Goal: Task Accomplishment & Management: Complete application form

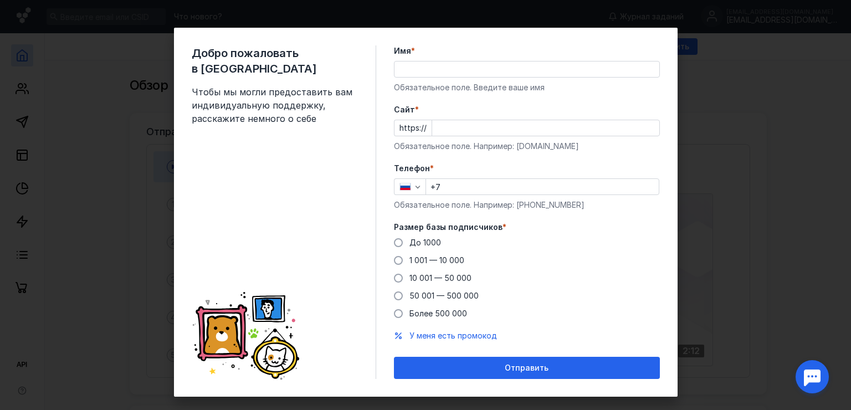
click at [417, 65] on input "Имя *" at bounding box center [526, 69] width 265 height 16
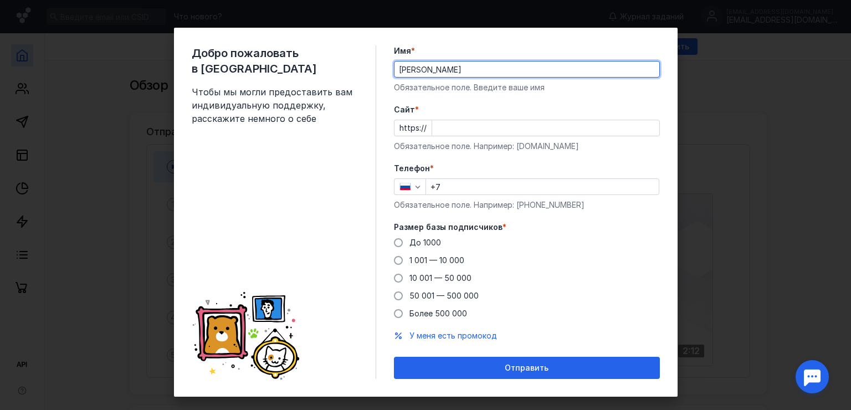
type input "[PERSON_NAME]"
click at [445, 130] on input "Cайт *" at bounding box center [545, 128] width 227 height 16
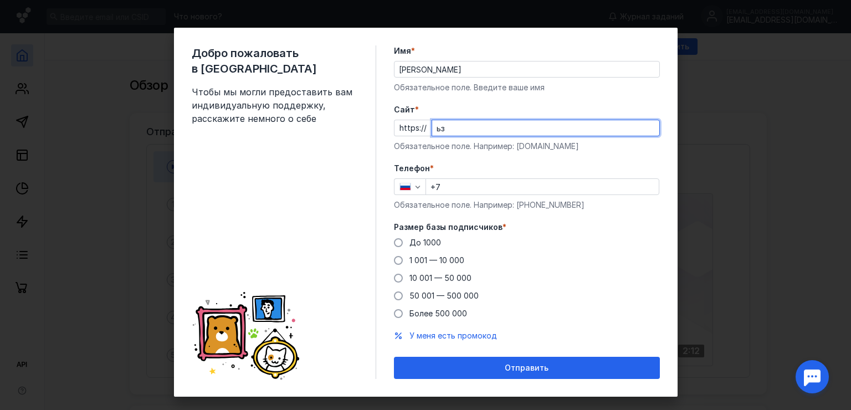
type input "ь"
type input "[DOMAIN_NAME]"
click at [459, 155] on form "Имя * [PERSON_NAME] поле. Введите ваше имя [PERSON_NAME] * https:// [DOMAIN_NAM…" at bounding box center [527, 211] width 266 height 333
click at [471, 182] on input "+7" at bounding box center [542, 187] width 233 height 16
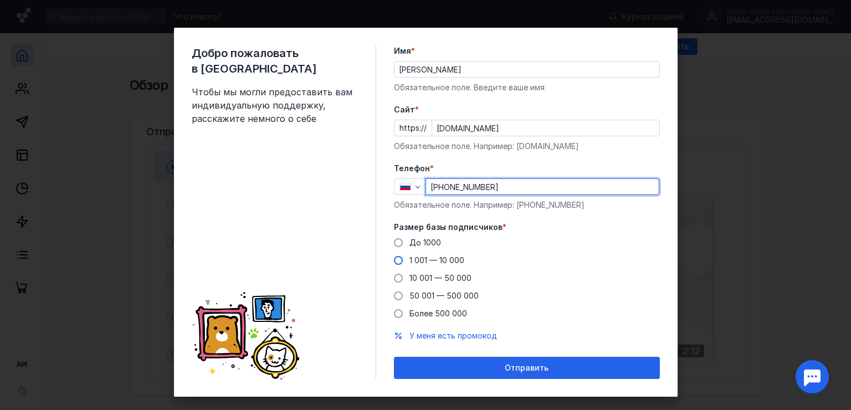
type input "[PHONE_NUMBER]"
click at [421, 261] on span "1 001 — 10 000" at bounding box center [436, 259] width 55 height 9
click at [0, 0] on input "1 001 — 10 000" at bounding box center [0, 0] width 0 height 0
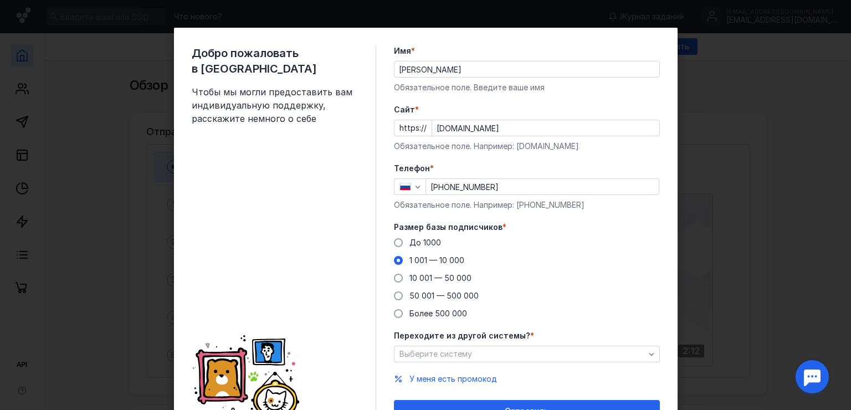
scroll to position [58, 0]
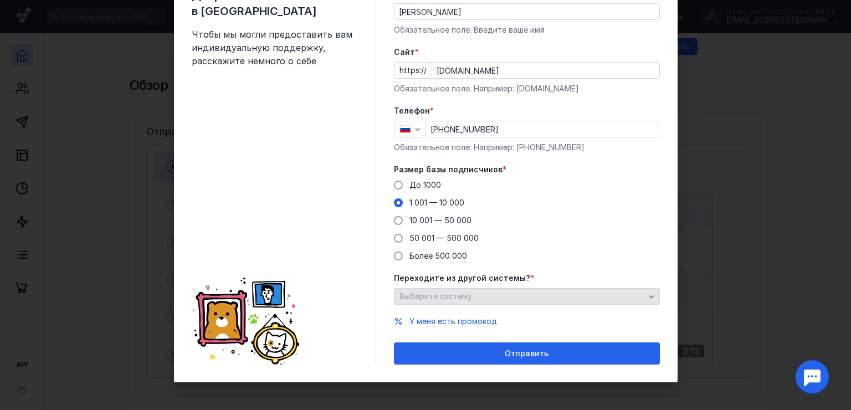
click at [477, 299] on div "Выберите систему" at bounding box center [522, 296] width 251 height 9
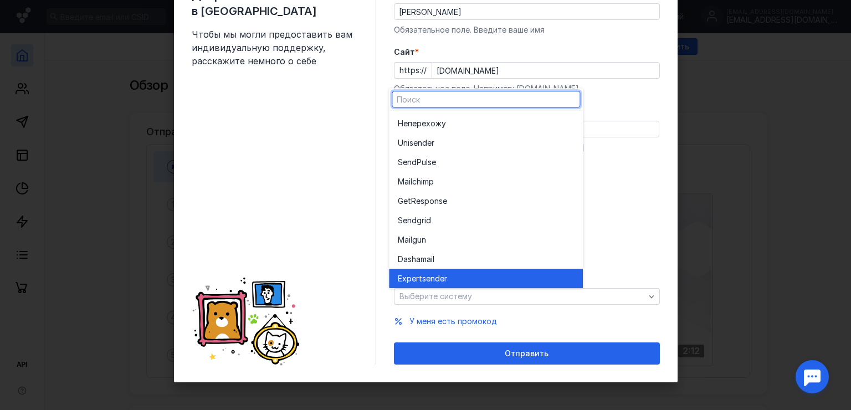
scroll to position [61, 0]
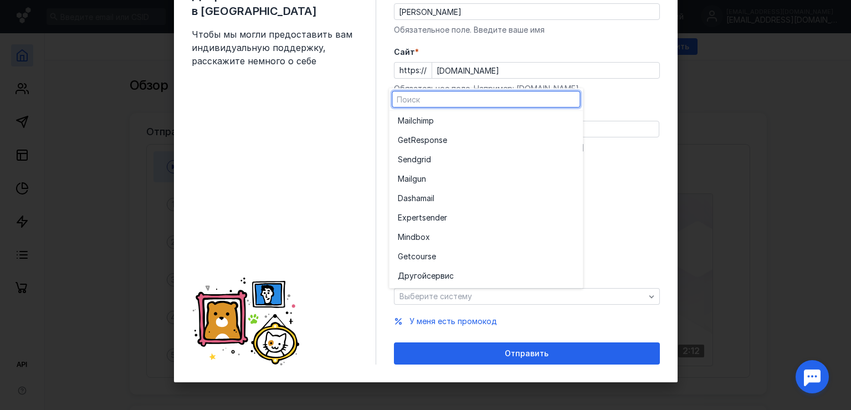
click at [653, 235] on div "До [DATE] 1 001 — 10 000 10 001 — 50 000 50 001 — 500 000 Более 500 000" at bounding box center [527, 220] width 266 height 82
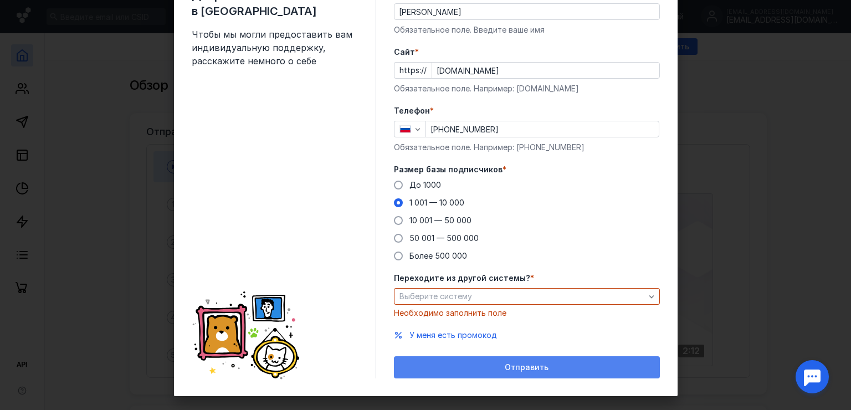
click at [496, 358] on div "Отправить" at bounding box center [527, 367] width 266 height 22
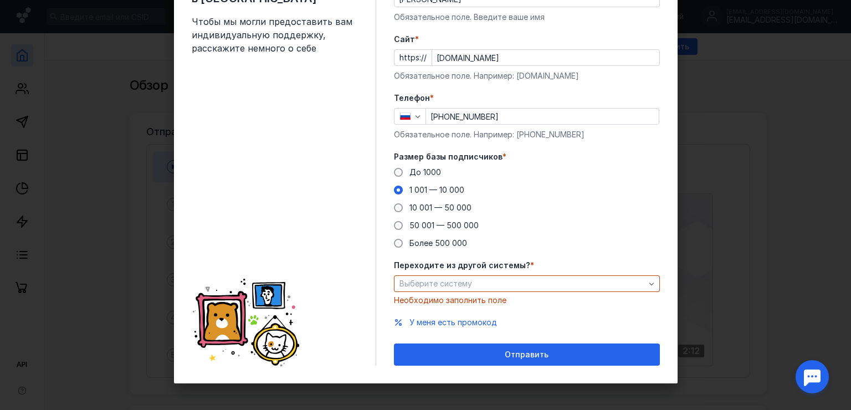
scroll to position [71, 0]
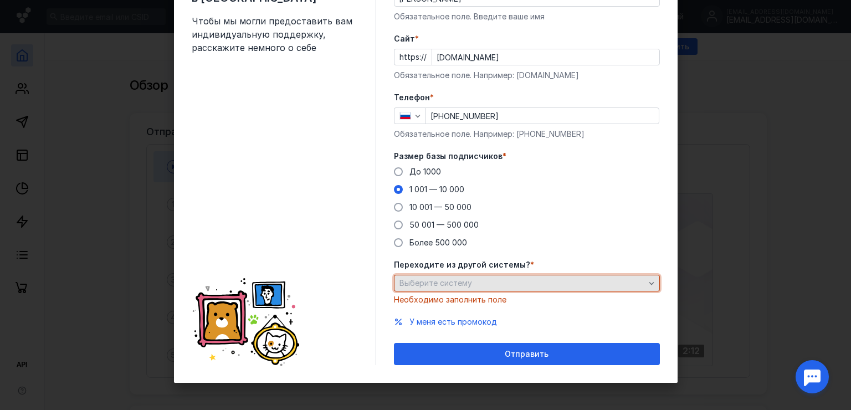
click at [441, 281] on span "Выберите систему" at bounding box center [435, 282] width 73 height 9
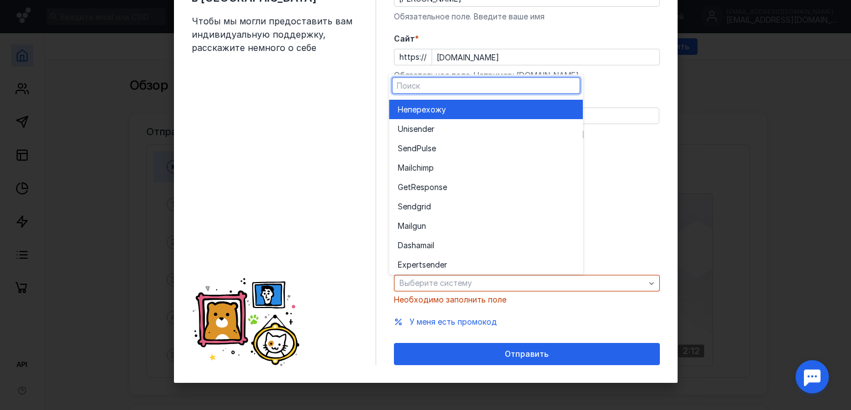
click at [441, 115] on div "Не перехожу" at bounding box center [486, 109] width 176 height 19
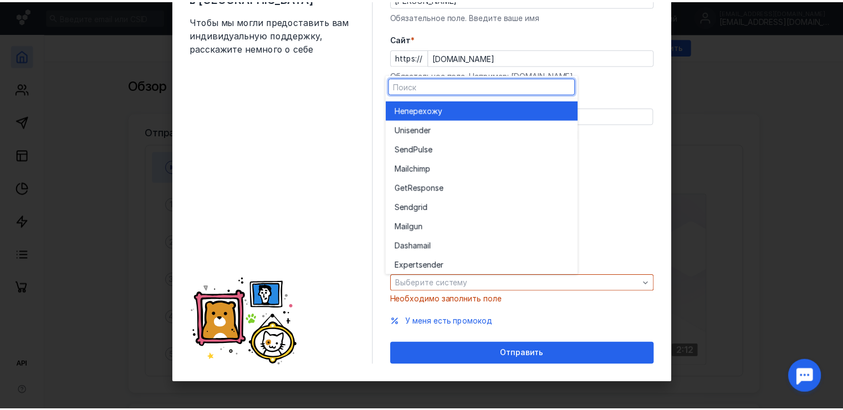
scroll to position [58, 0]
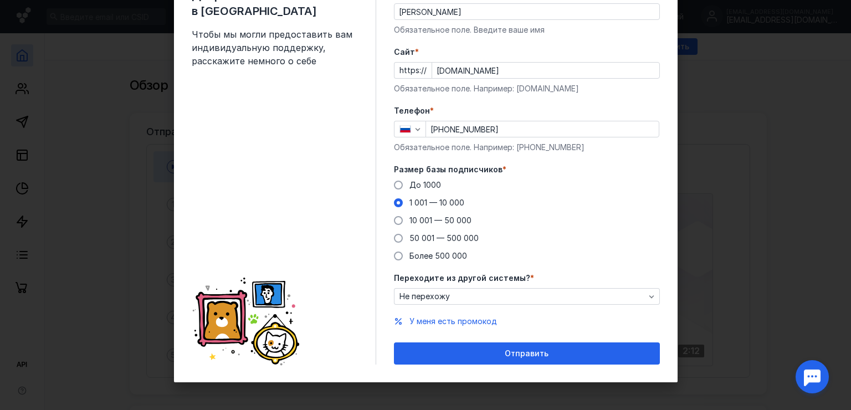
click at [510, 350] on span "Отправить" at bounding box center [527, 353] width 44 height 9
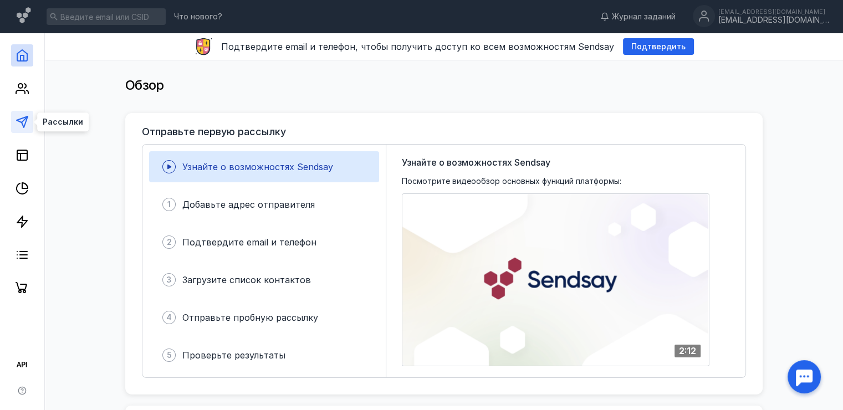
click at [25, 123] on polygon at bounding box center [22, 121] width 11 height 11
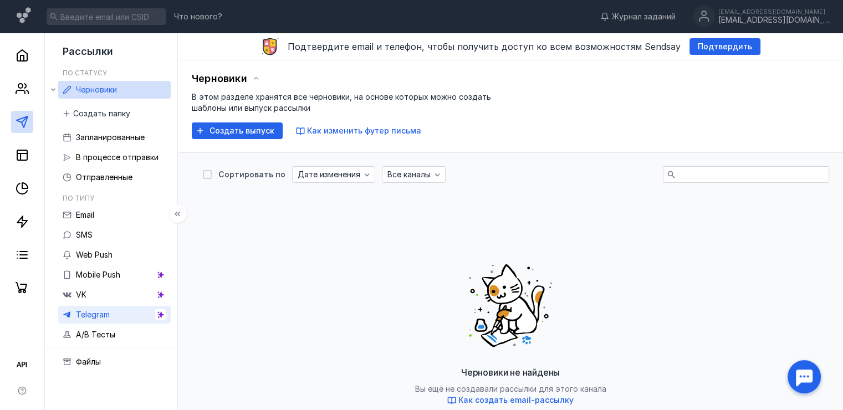
click at [124, 314] on link "Telegram" at bounding box center [114, 315] width 112 height 18
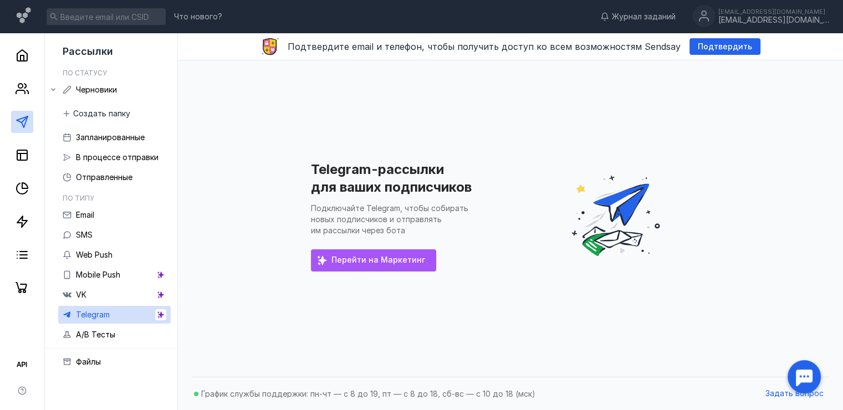
click at [371, 259] on span "Перейти на Маркетинг" at bounding box center [378, 259] width 94 height 9
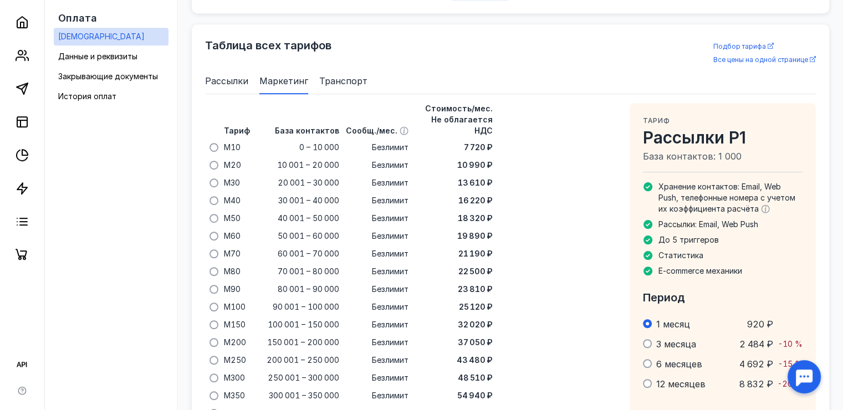
scroll to position [716, 0]
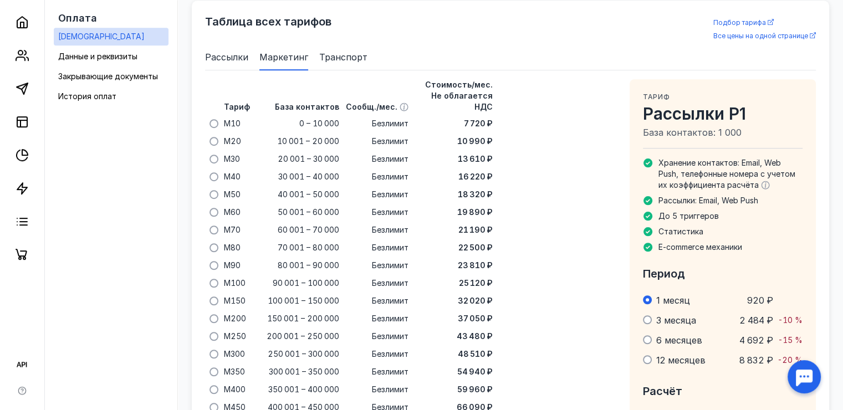
click at [222, 62] on span "Рассылки" at bounding box center [226, 56] width 43 height 13
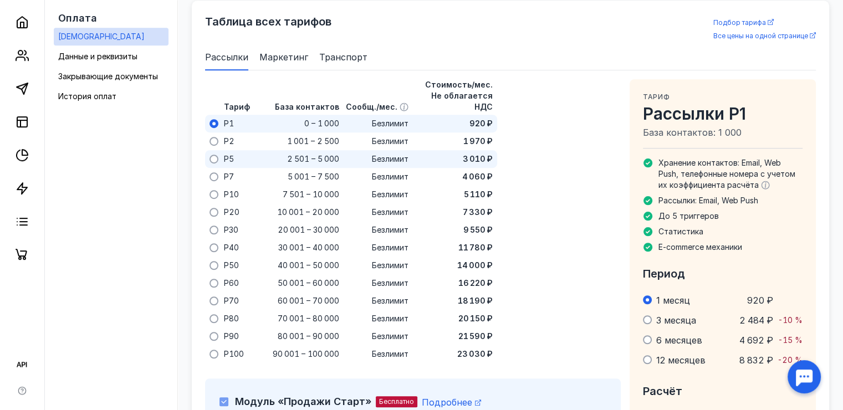
click at [297, 153] on span "2 501 – 5 000" at bounding box center [313, 158] width 52 height 11
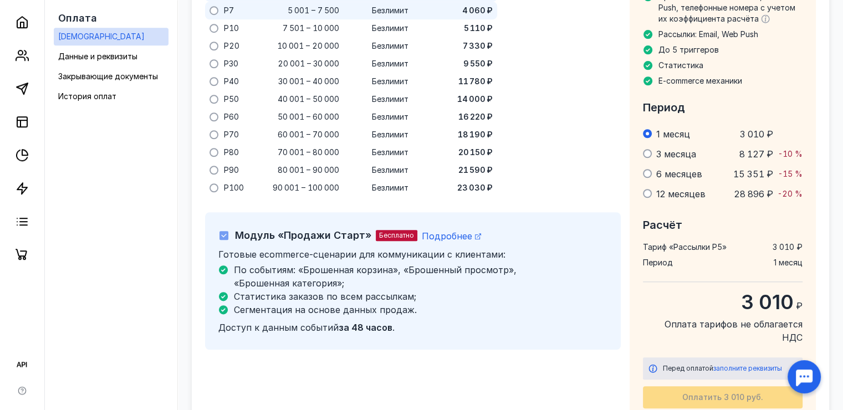
scroll to position [938, 0]
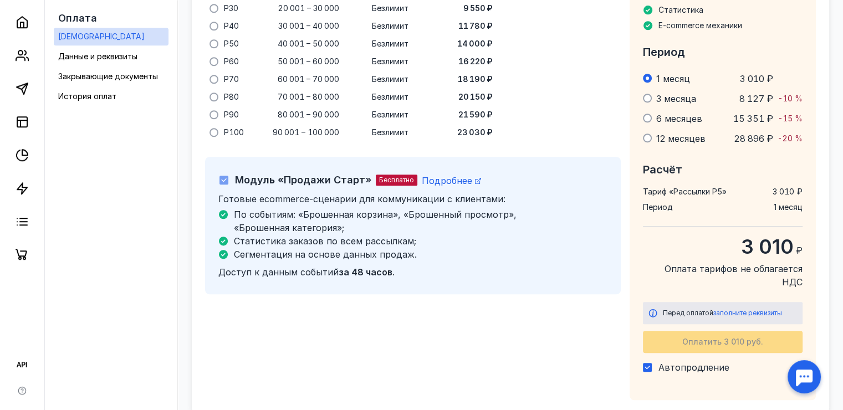
click at [222, 178] on icon at bounding box center [223, 180] width 5 height 4
click at [225, 176] on icon at bounding box center [224, 180] width 8 height 8
click at [214, 208] on div "Модуль «Продажи Старт» Бесплатно Подробнее Готовые ecommerce-сценарии для комму…" at bounding box center [412, 225] width 415 height 137
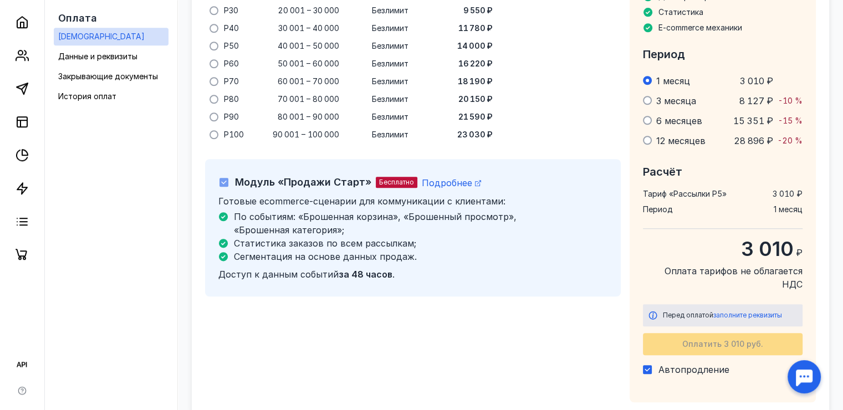
scroll to position [979, 0]
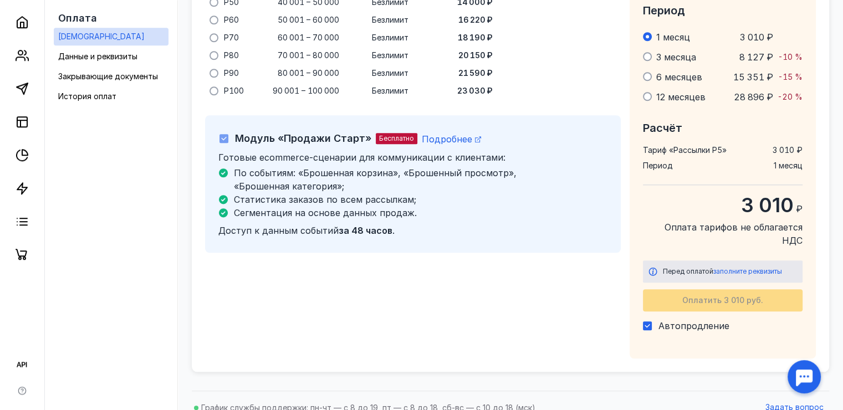
click at [646, 322] on icon at bounding box center [647, 326] width 8 height 8
click at [646, 320] on input "Автопродление" at bounding box center [646, 323] width 7 height 7
checkbox input "false"
click at [742, 267] on span "заполните реквизиты" at bounding box center [747, 271] width 69 height 8
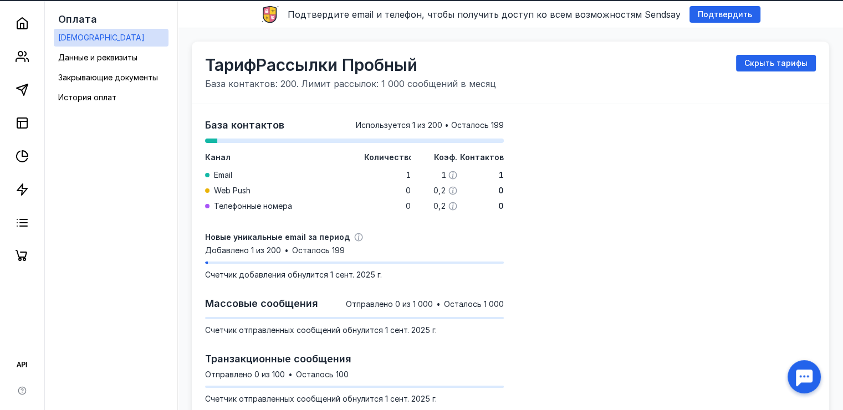
scroll to position [0, 0]
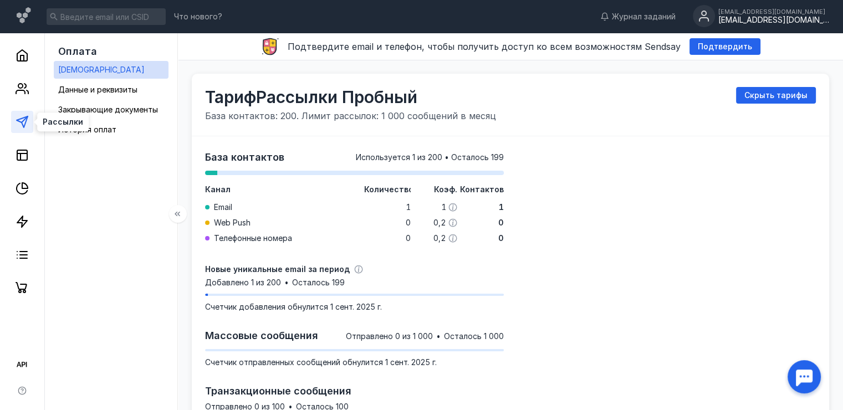
click at [19, 122] on polygon at bounding box center [22, 121] width 11 height 11
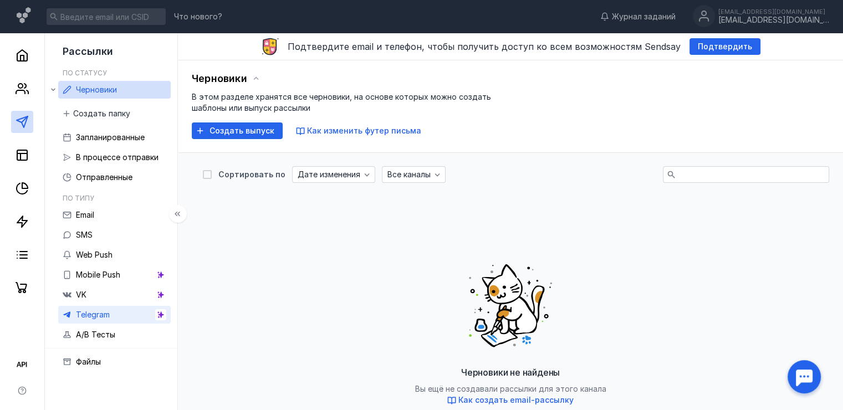
click at [113, 316] on link "Telegram" at bounding box center [114, 315] width 112 height 18
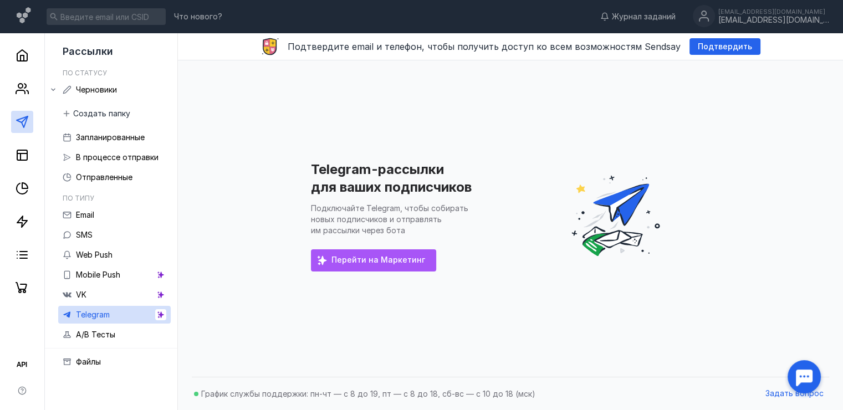
click at [353, 260] on span "Перейти на Маркетинг" at bounding box center [378, 259] width 94 height 9
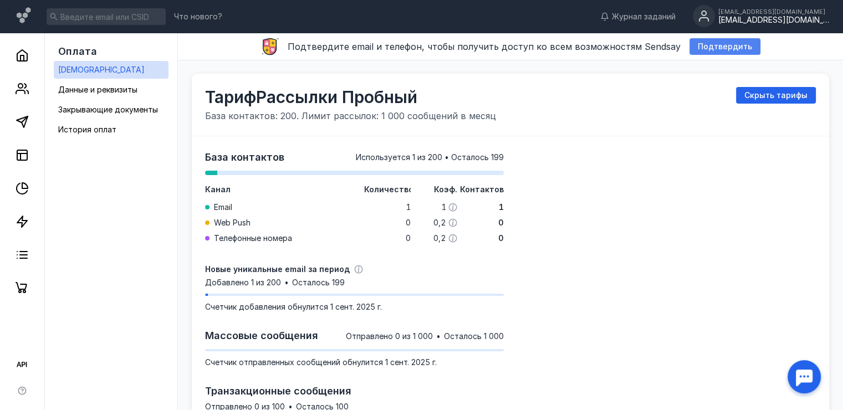
click at [711, 47] on span "Подтвердить" at bounding box center [724, 46] width 54 height 9
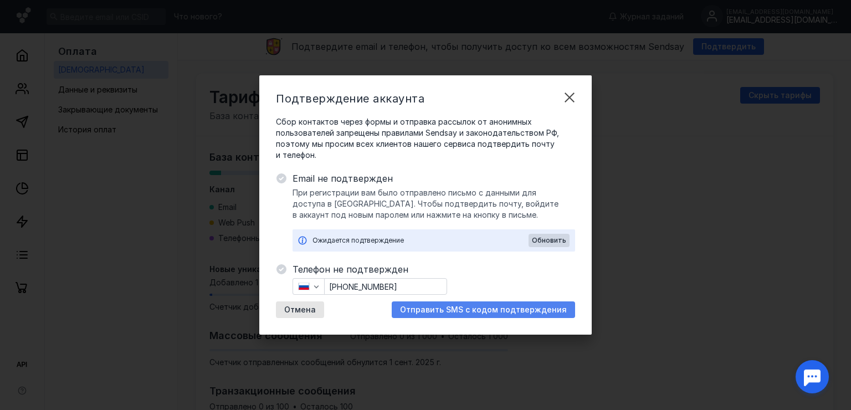
click at [494, 310] on span "Отправить SMS с кодом подтверждения" at bounding box center [483, 309] width 167 height 9
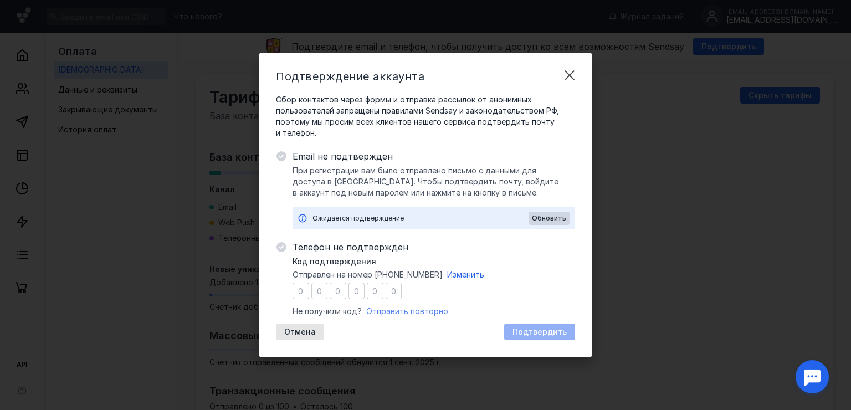
click at [409, 310] on span "Отправить повторно" at bounding box center [407, 310] width 82 height 9
click at [302, 290] on input "number" at bounding box center [300, 291] width 17 height 17
type input "5"
type input "7"
type input "6"
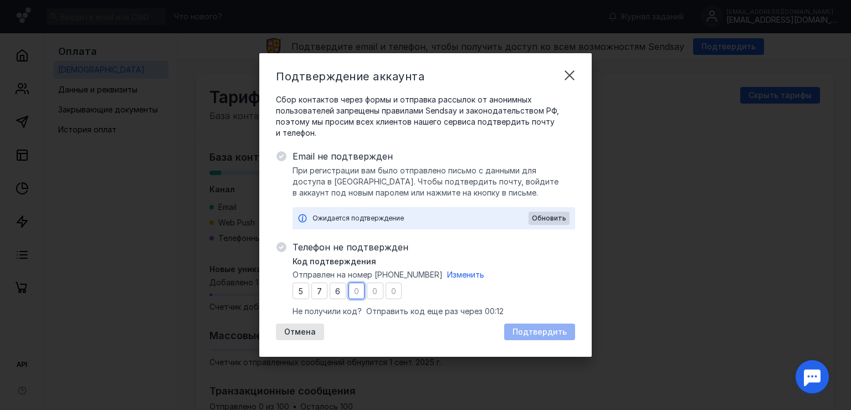
type input "5"
type input "3"
click at [536, 331] on span "Подтвердить" at bounding box center [539, 331] width 54 height 9
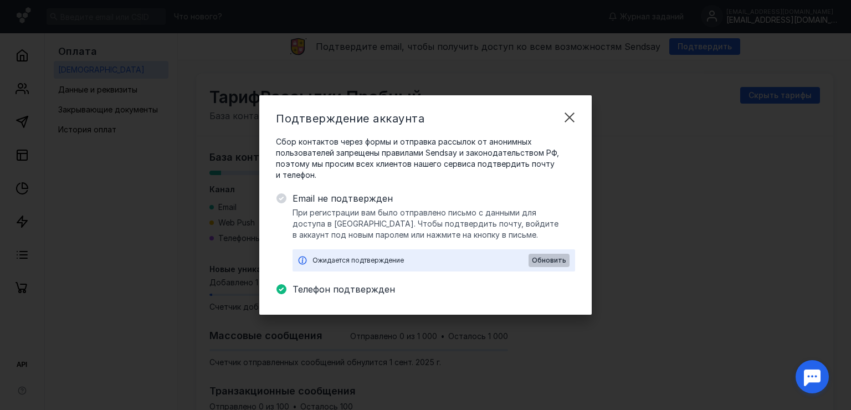
click at [547, 263] on span "Обновить" at bounding box center [549, 260] width 34 height 8
click at [545, 258] on span "Обновить" at bounding box center [549, 260] width 34 height 8
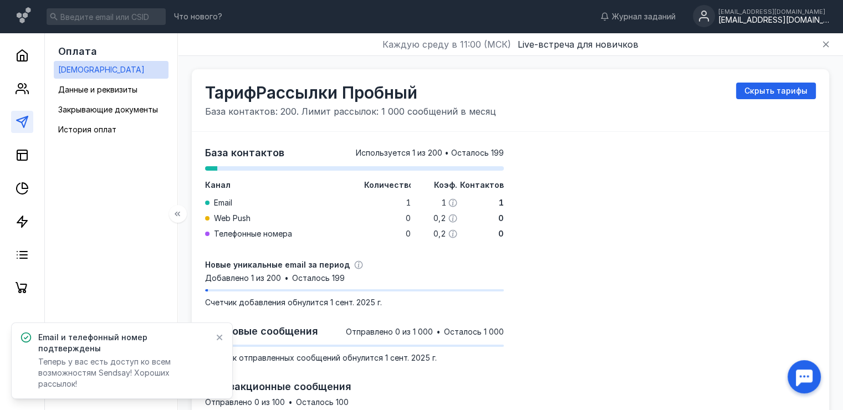
click at [24, 131] on link at bounding box center [22, 122] width 22 height 22
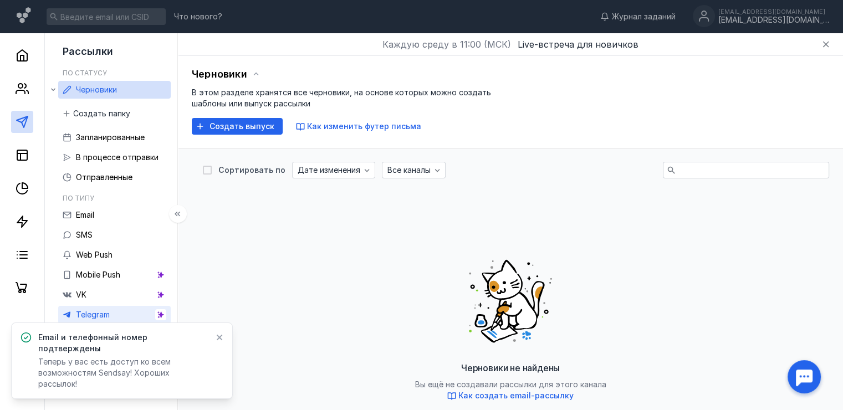
click at [109, 312] on span "Telegram" at bounding box center [93, 314] width 34 height 9
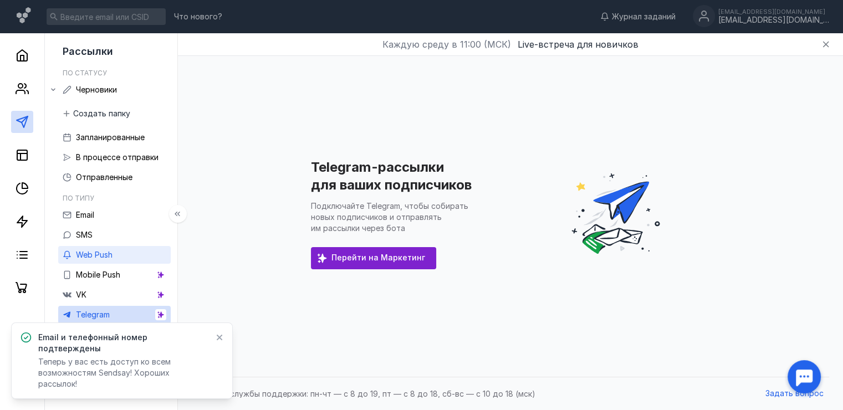
click at [106, 258] on span "Web Push" at bounding box center [94, 254] width 37 height 9
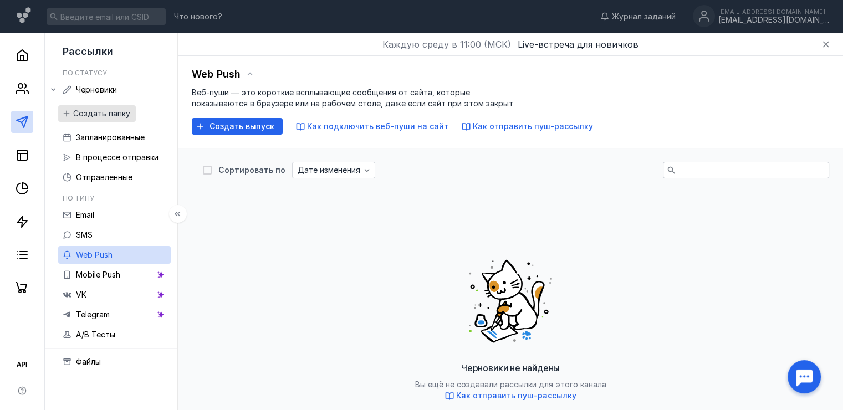
click at [94, 117] on span "Создать папку" at bounding box center [101, 113] width 57 height 9
click at [20, 91] on icon at bounding box center [22, 88] width 13 height 13
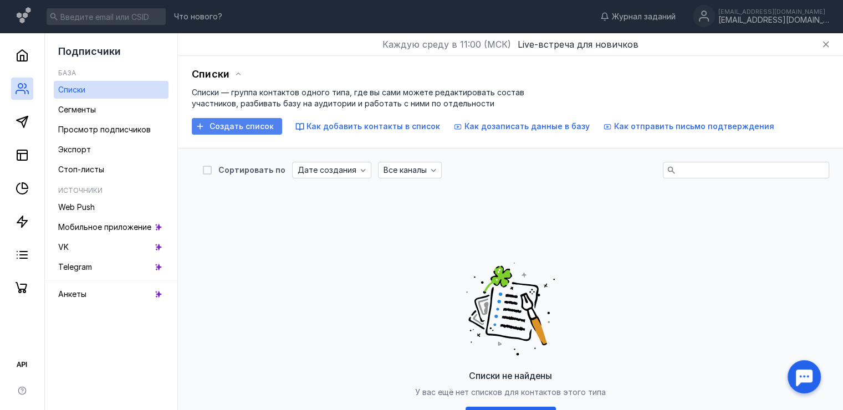
click at [263, 126] on span "Создать список" at bounding box center [241, 126] width 64 height 9
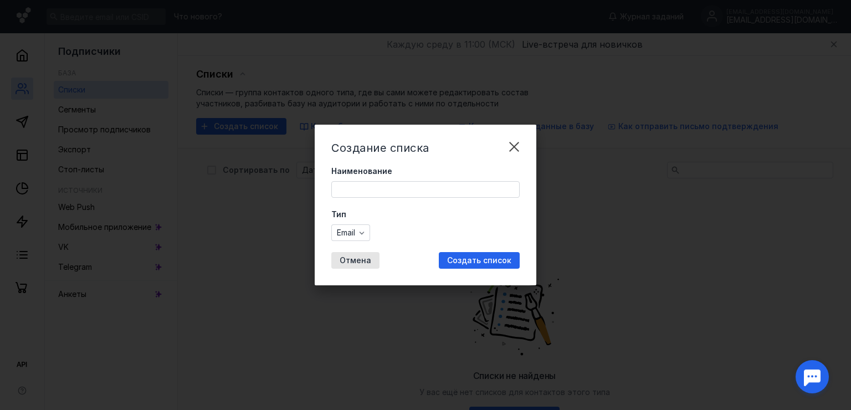
click at [374, 189] on input "Наименование" at bounding box center [425, 190] width 187 height 16
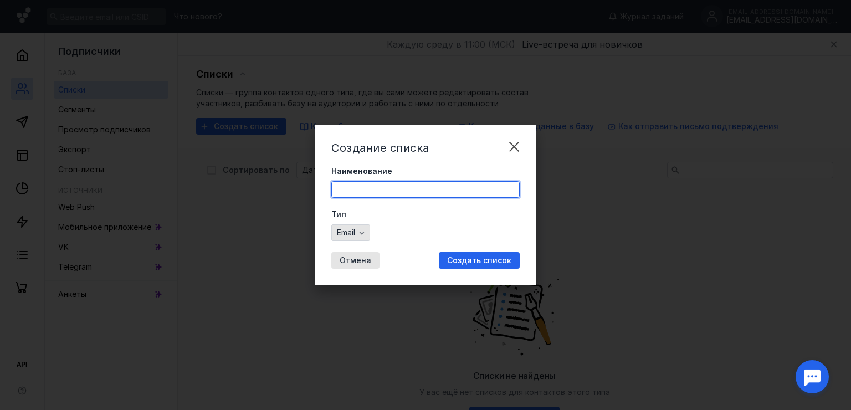
click at [366, 233] on div "Email" at bounding box center [350, 232] width 39 height 17
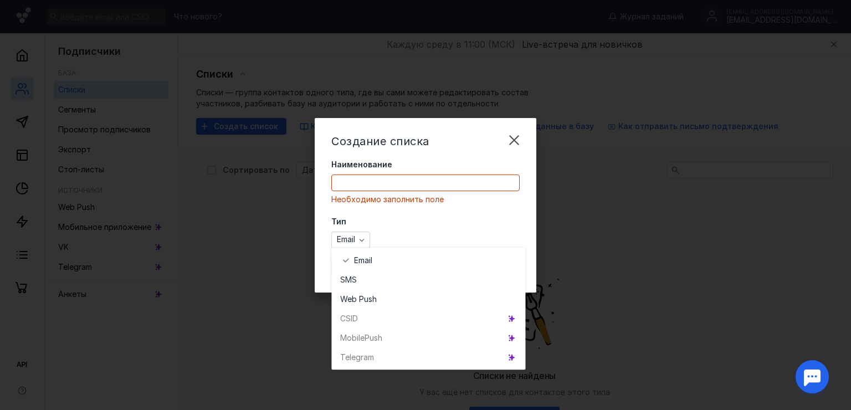
click at [374, 353] on div "Telegr am" at bounding box center [428, 356] width 194 height 19
click at [394, 214] on form "Наименование Необходимо заполнить поле Тип Email" at bounding box center [425, 203] width 188 height 89
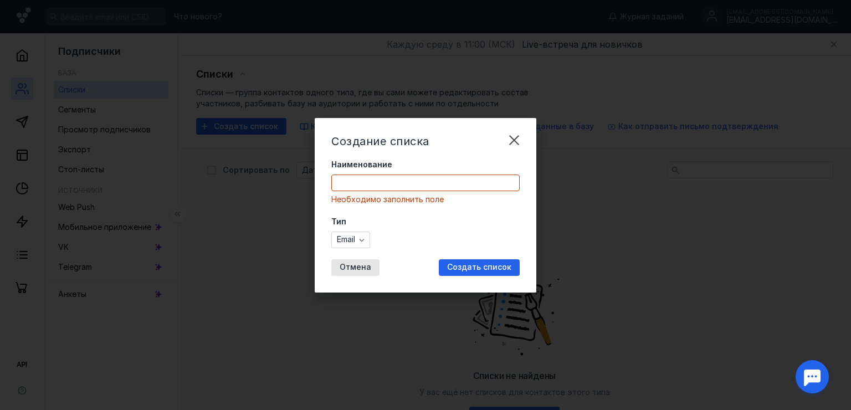
click at [186, 148] on div "Создание списка Наименование Необходимо заполнить поле Тип Email Отмена Создать…" at bounding box center [425, 205] width 851 height 410
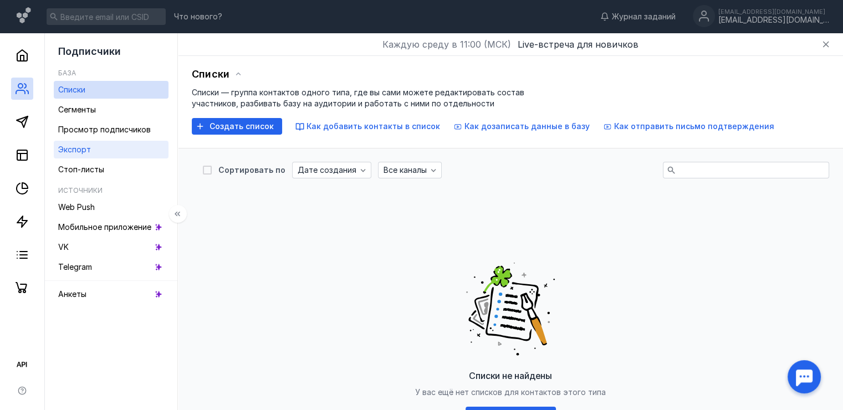
click at [99, 153] on link "Экспорт" at bounding box center [111, 150] width 115 height 18
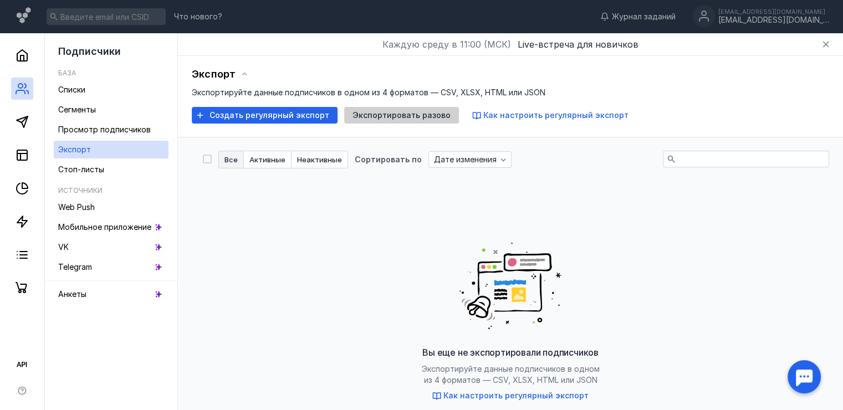
click at [418, 115] on span "Экспортировать разово" at bounding box center [401, 115] width 98 height 9
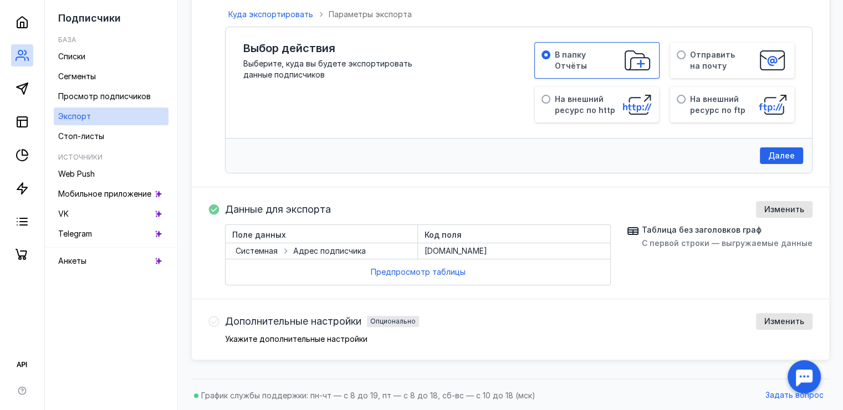
scroll to position [51, 0]
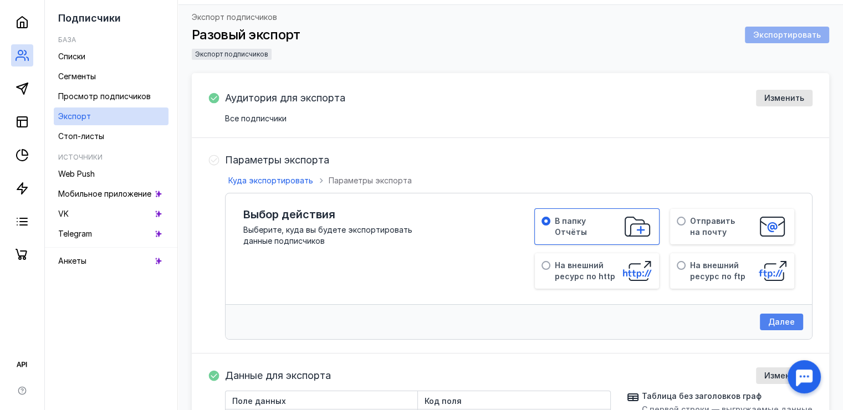
click at [786, 317] on span "Далее" at bounding box center [781, 321] width 27 height 9
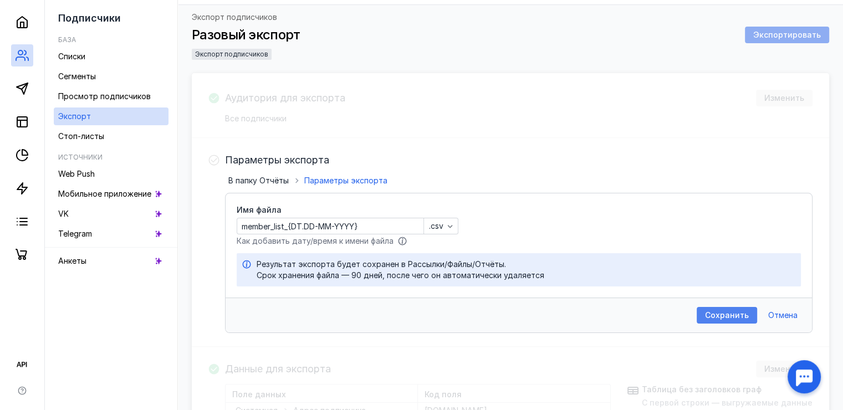
click at [720, 311] on span "Сохранить" at bounding box center [727, 315] width 44 height 9
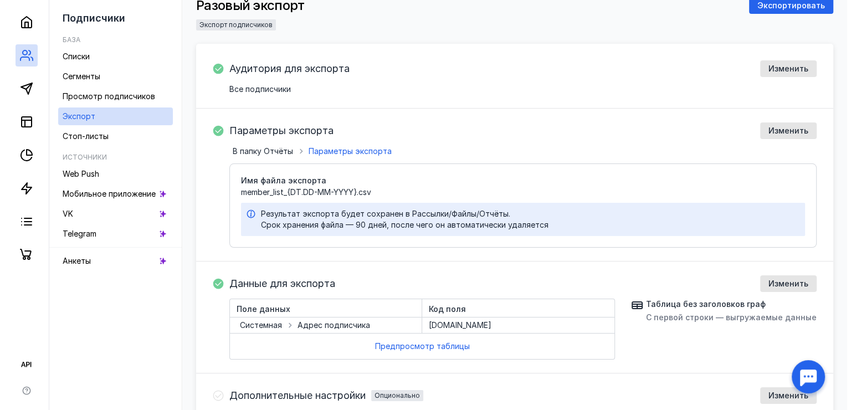
scroll to position [106, 0]
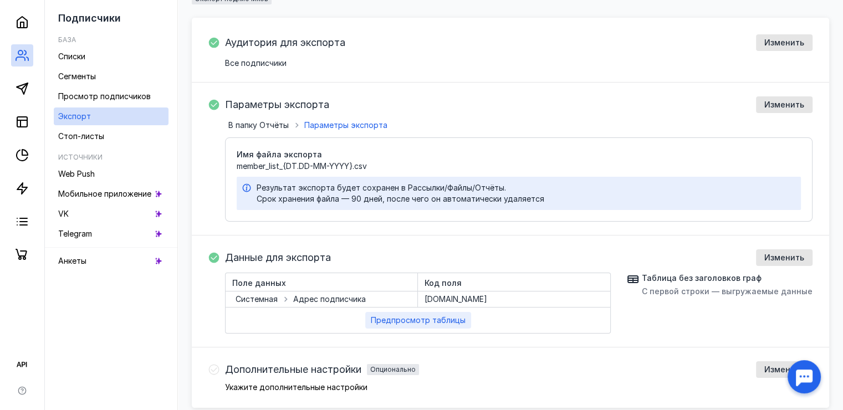
click at [440, 319] on span "Предпросмотр таблицы" at bounding box center [418, 320] width 95 height 9
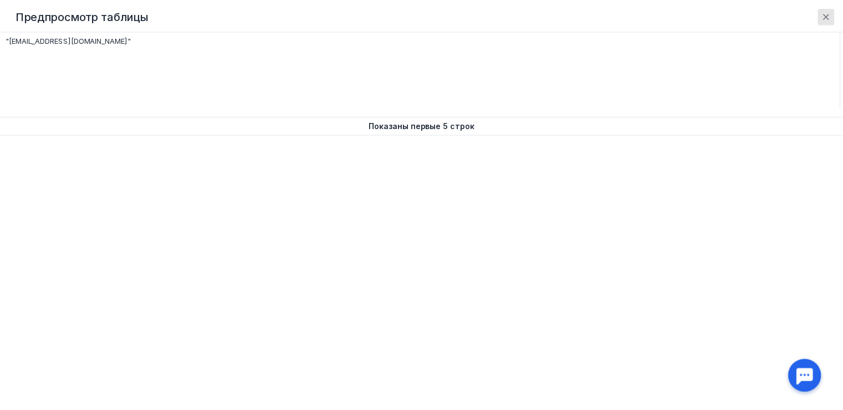
scroll to position [0, 0]
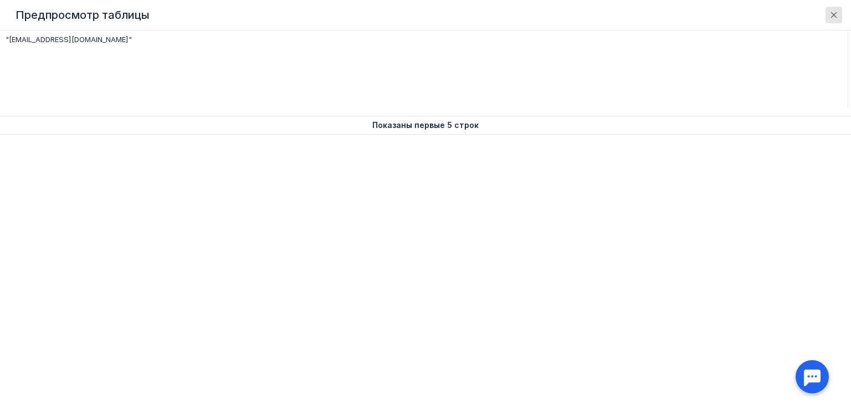
click at [389, 126] on span "Показаны первые 5 строк" at bounding box center [425, 125] width 106 height 11
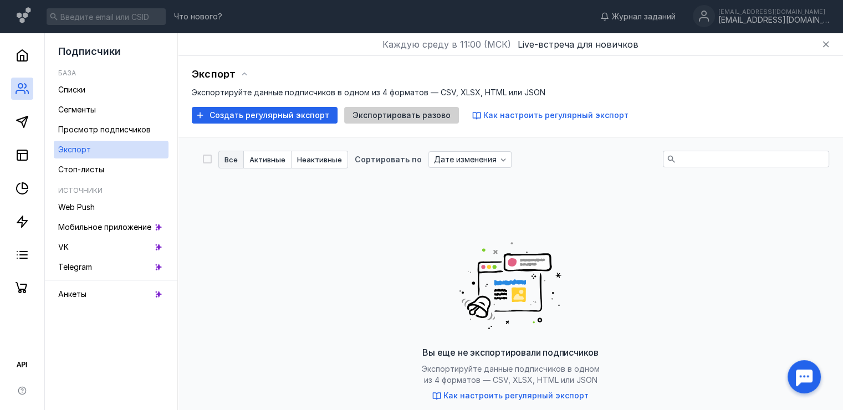
click at [404, 113] on span "Экспортировать разово" at bounding box center [401, 115] width 98 height 9
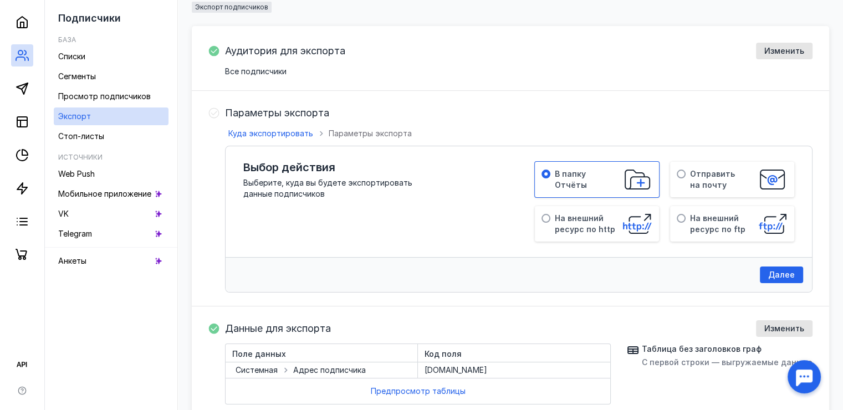
scroll to position [166, 0]
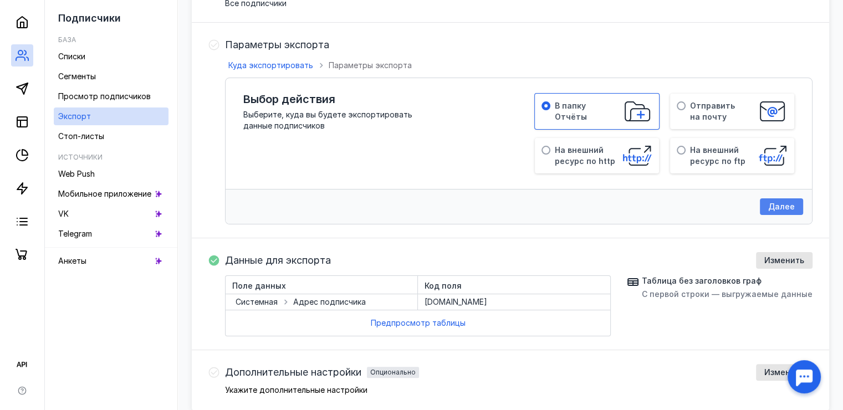
click at [782, 206] on span "Далее" at bounding box center [781, 206] width 27 height 9
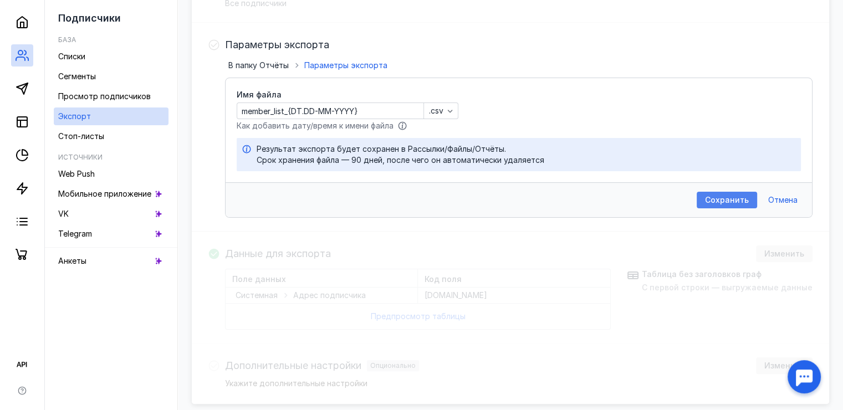
click at [724, 200] on span "Сохранить" at bounding box center [727, 200] width 44 height 9
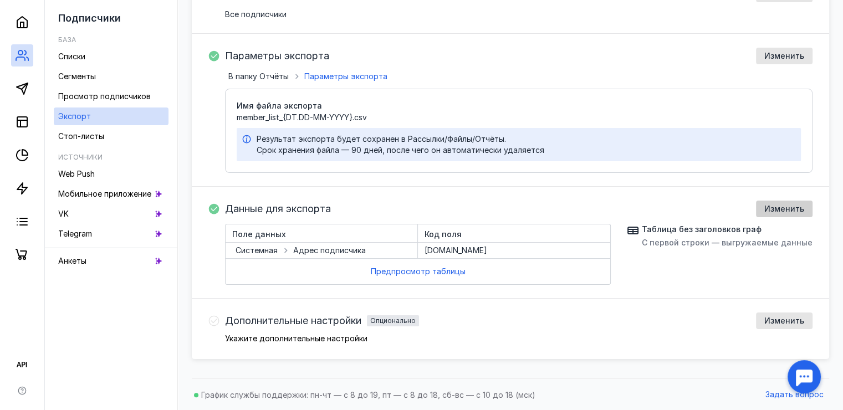
click at [778, 211] on span "Изменить" at bounding box center [784, 208] width 40 height 9
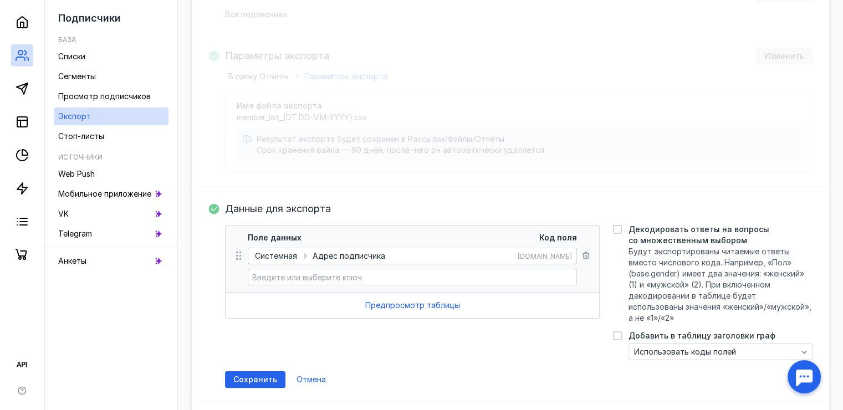
click at [372, 274] on input at bounding box center [412, 277] width 326 height 16
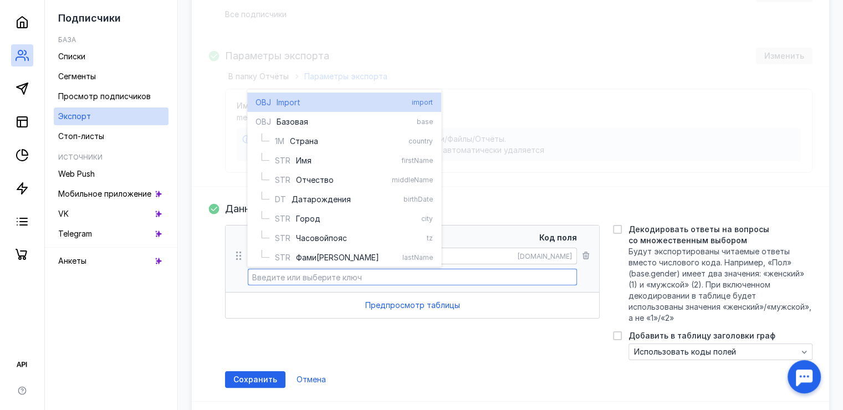
click at [372, 274] on input at bounding box center [412, 277] width 326 height 16
click at [312, 375] on span "Отмена" at bounding box center [310, 379] width 29 height 9
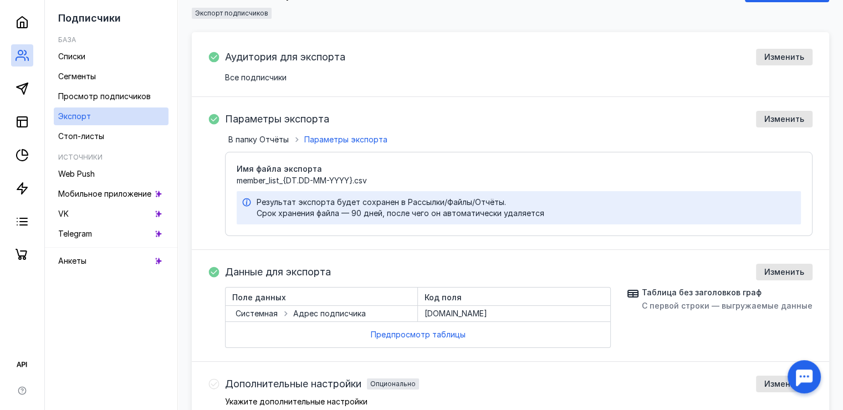
scroll to position [0, 0]
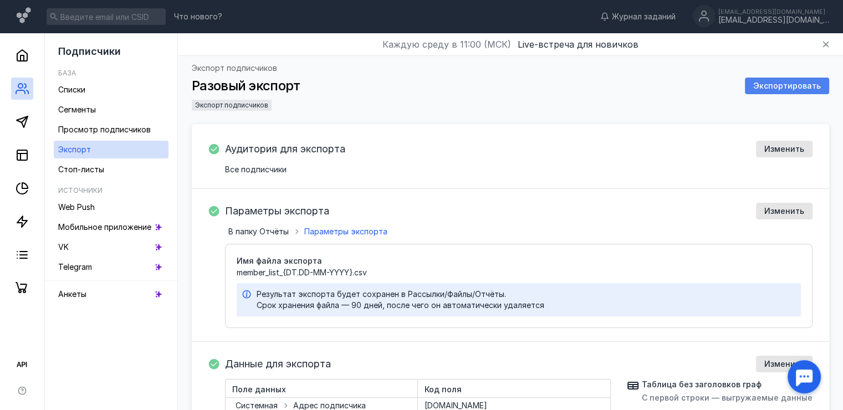
click at [822, 89] on div "Экспортировать" at bounding box center [786, 85] width 79 height 9
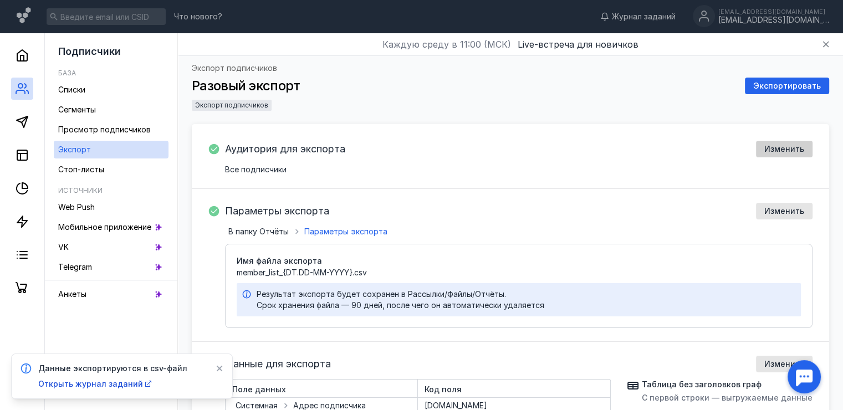
click at [784, 149] on span "Изменить" at bounding box center [784, 149] width 40 height 9
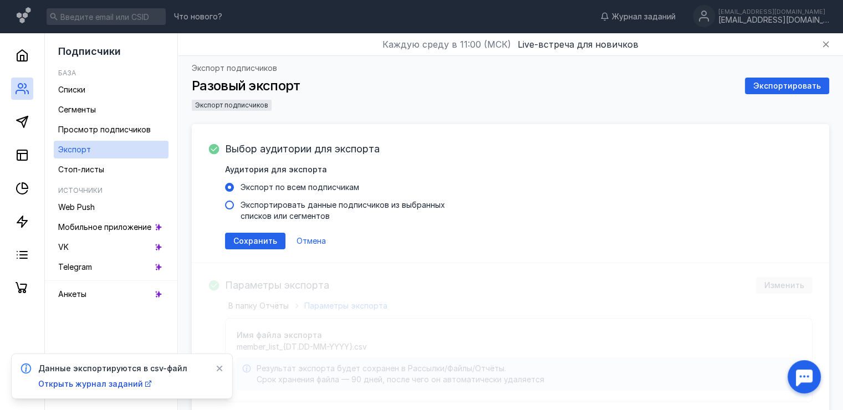
click at [274, 207] on span "Экспортировать данные подписчиков из выбранных списков или сегментов" at bounding box center [342, 210] width 204 height 20
click at [0, 0] on input "Экспортировать данные подписчиков из выбранных списков или сегментов" at bounding box center [0, 0] width 0 height 0
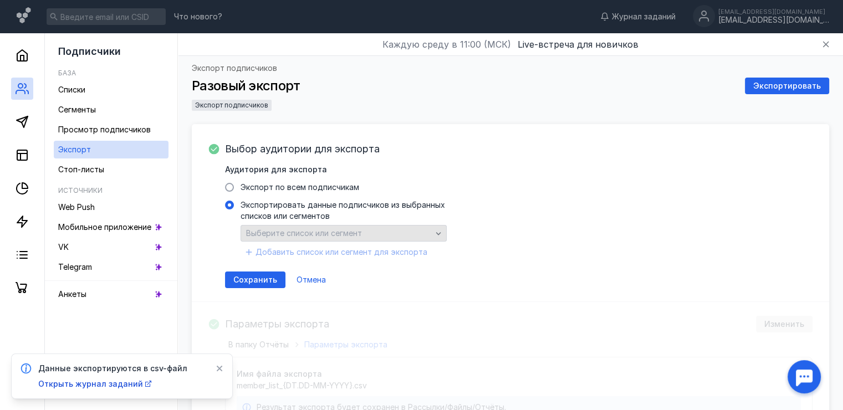
click at [315, 229] on span "Выберите список или сегмент" at bounding box center [304, 232] width 116 height 9
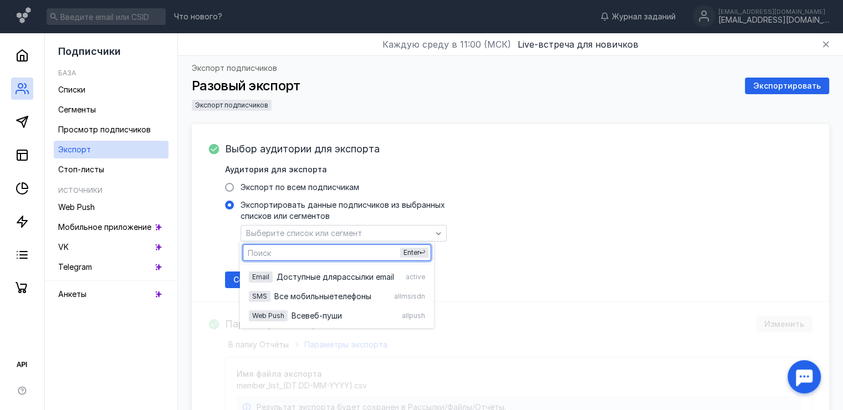
click at [541, 210] on label "Экспортировать данные подписчиков из выбранных списков или сегментов" at bounding box center [518, 210] width 587 height 22
click at [0, 0] on input "Экспортировать данные подписчиков из выбранных списков или сегментов" at bounding box center [0, 0] width 0 height 0
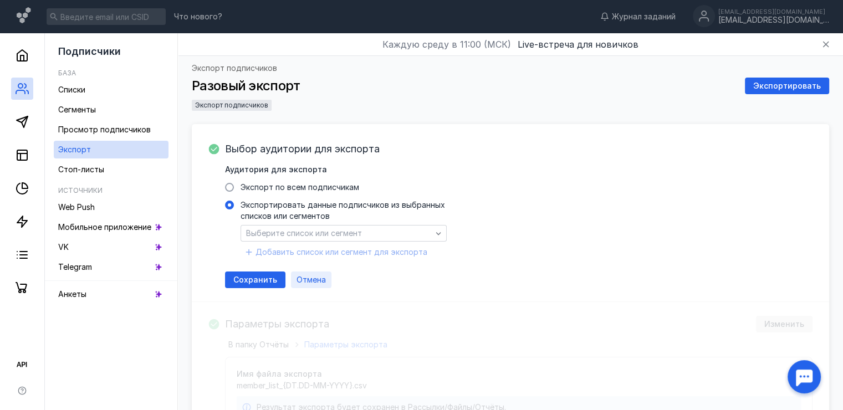
click at [312, 281] on span "Отмена" at bounding box center [310, 279] width 29 height 9
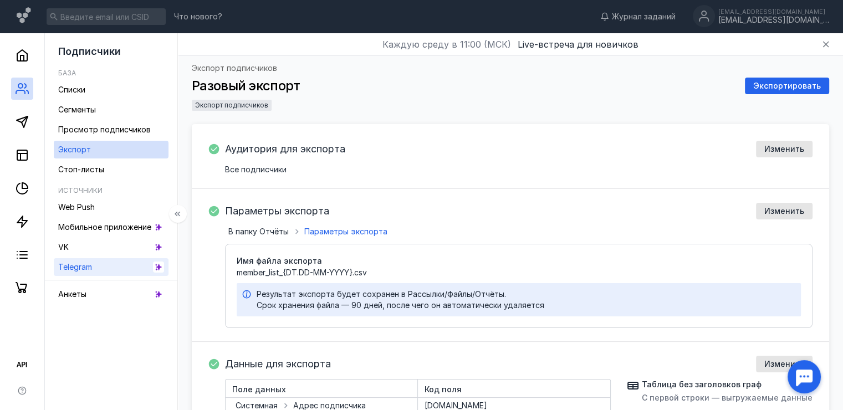
click at [91, 269] on span "Telegram" at bounding box center [75, 266] width 34 height 9
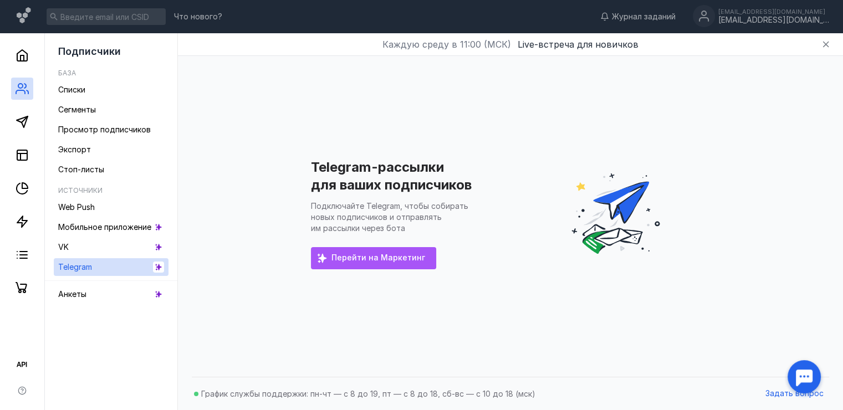
click at [345, 254] on span "Перейти на Маркетинг" at bounding box center [378, 257] width 94 height 9
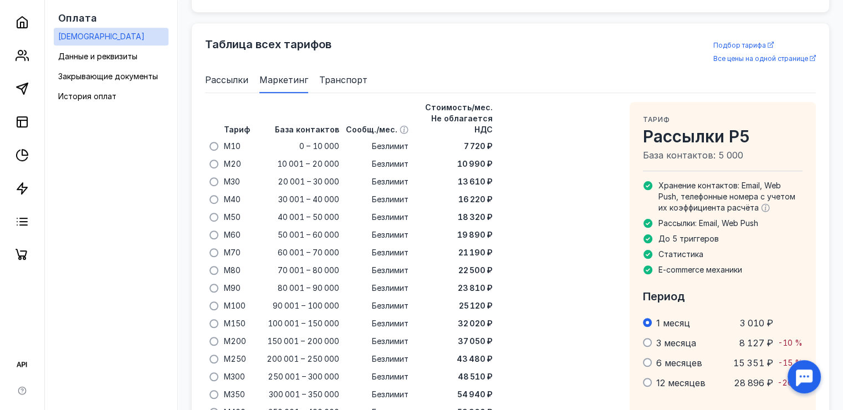
scroll to position [712, 0]
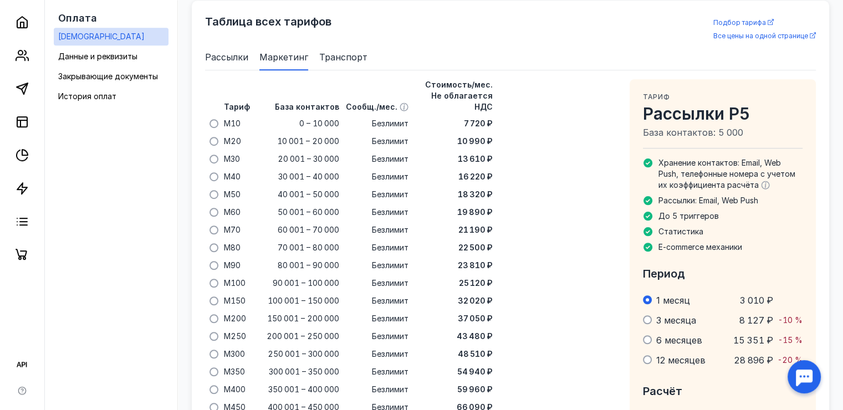
click at [218, 55] on span "Рассылки" at bounding box center [226, 56] width 43 height 13
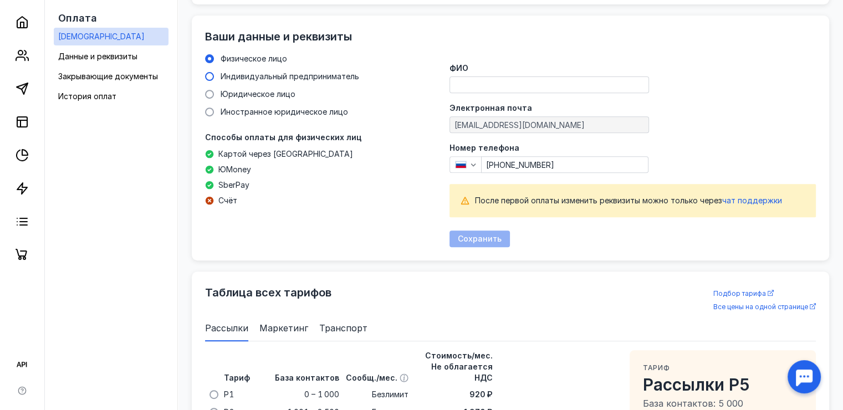
scroll to position [435, 0]
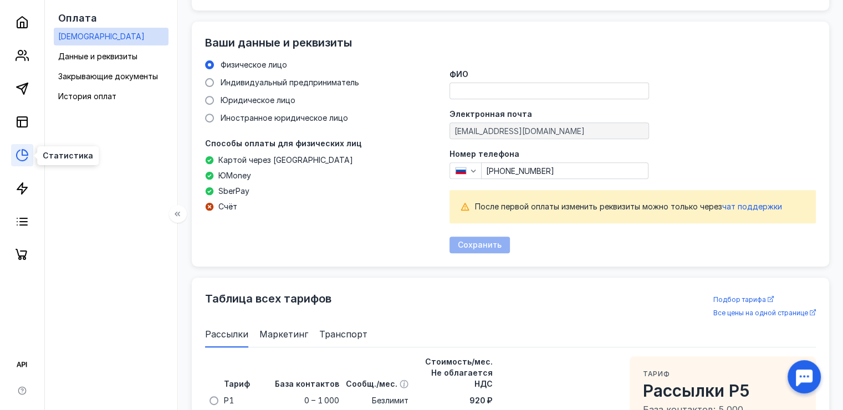
click at [21, 158] on icon at bounding box center [22, 154] width 13 height 13
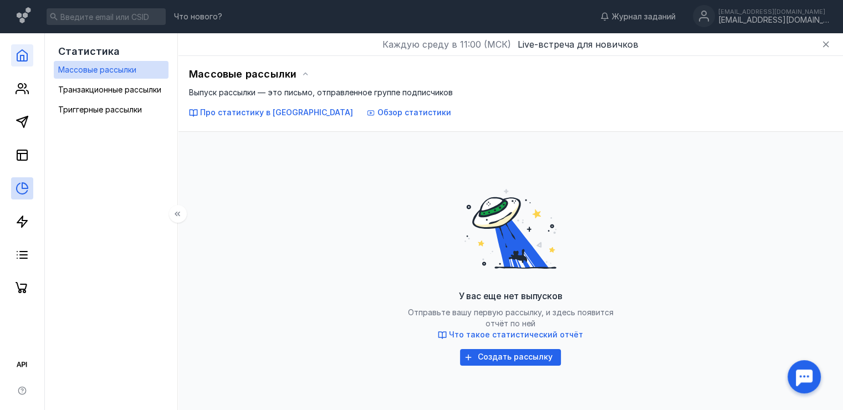
click at [29, 61] on link at bounding box center [22, 55] width 22 height 22
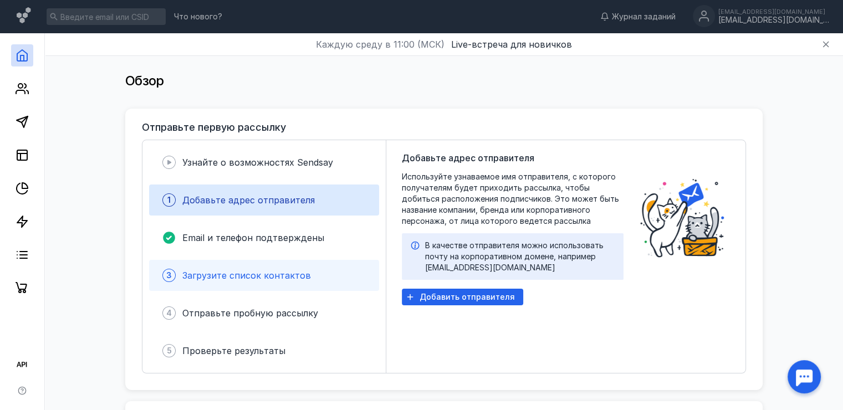
click at [254, 275] on span "Загрузите список контактов" at bounding box center [246, 275] width 129 height 11
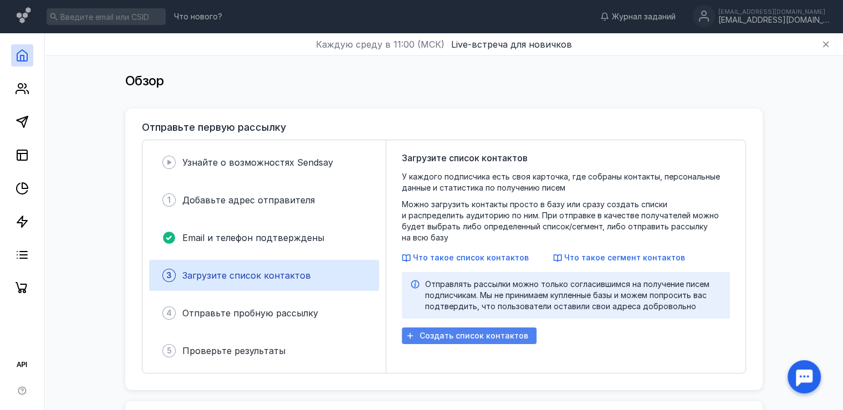
click at [475, 331] on span "Создать список контактов" at bounding box center [473, 335] width 109 height 9
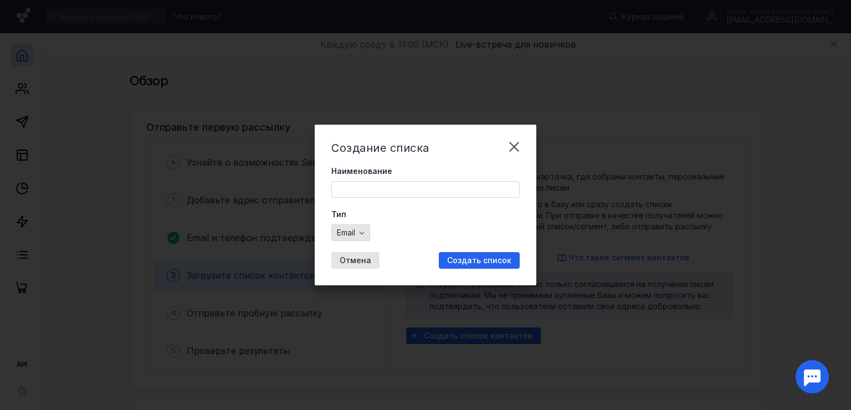
click at [358, 228] on div "button" at bounding box center [361, 232] width 11 height 11
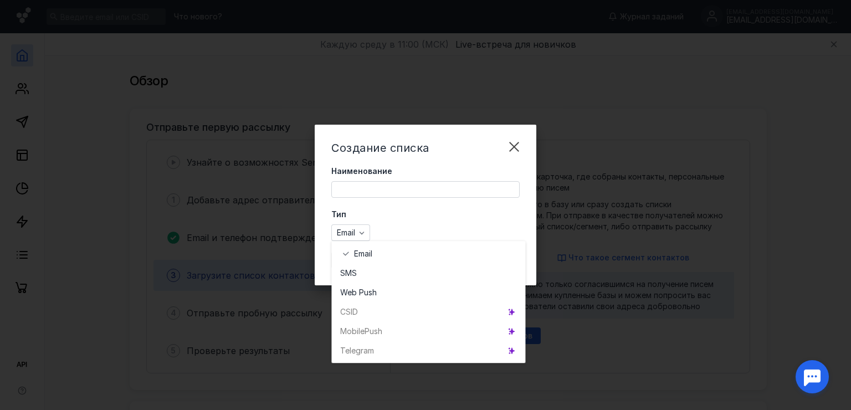
click at [368, 346] on div "Telegr am" at bounding box center [428, 350] width 194 height 19
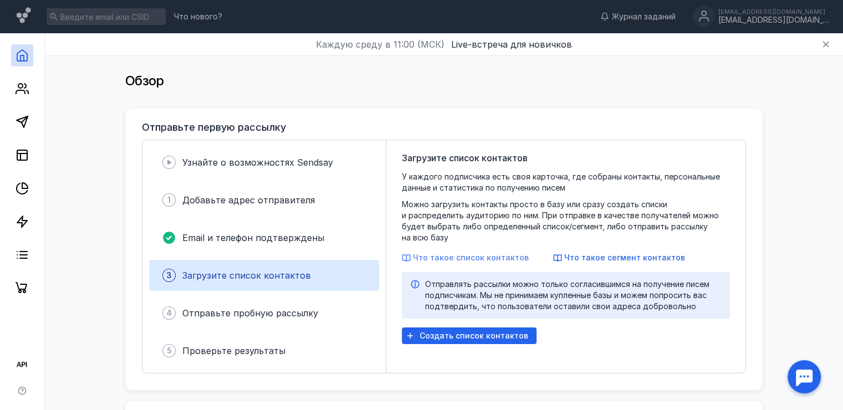
click at [451, 254] on span "Что такое список контактов" at bounding box center [471, 257] width 116 height 9
